Goal: Transaction & Acquisition: Purchase product/service

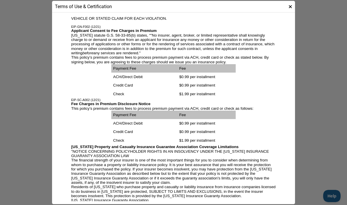
scroll to position [788, 0]
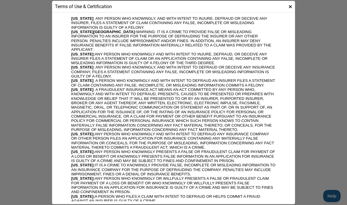
click at [291, 6] on icon at bounding box center [289, 6] width 3 height 5
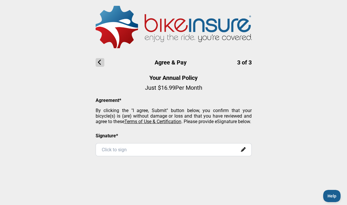
scroll to position [390, 0]
click at [102, 60] on icon at bounding box center [99, 62] width 9 height 9
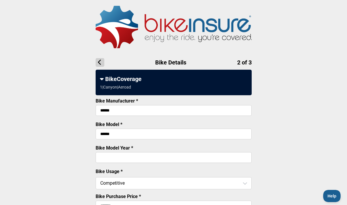
click at [189, 28] on img at bounding box center [173, 27] width 156 height 42
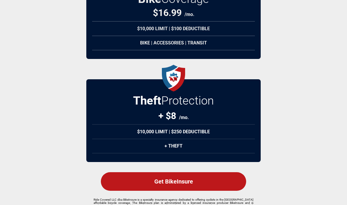
scroll to position [95, 0]
click at [118, 205] on p "Ride Covered LLC dba BikeInsure is a specialty insurance agency dedicated to of…" at bounding box center [173, 206] width 160 height 16
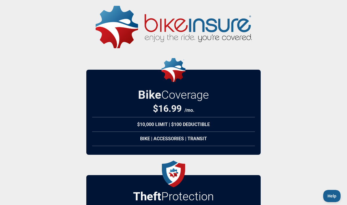
scroll to position [0, 0]
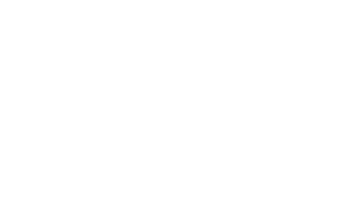
scroll to position [101, 0]
